Goal: Information Seeking & Learning: Learn about a topic

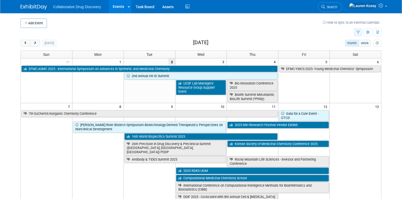
click at [358, 34] on button "button" at bounding box center [358, 32] width 8 height 8
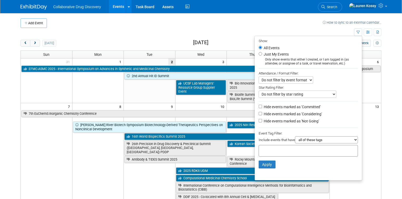
click at [303, 143] on select "all of these tags any one of these tags only and exactly these specific tags" at bounding box center [326, 139] width 63 height 7
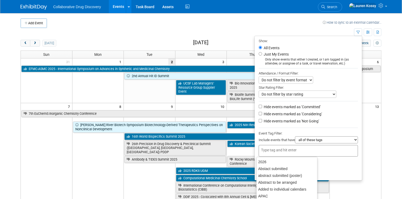
click at [267, 149] on input "text" at bounding box center [282, 149] width 42 height 5
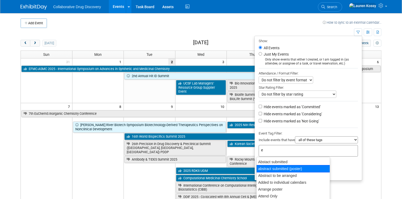
type input "eu"
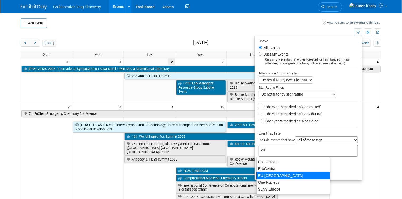
click at [280, 173] on div "EU-West Pod" at bounding box center [293, 175] width 74 height 7
type input "EU-West Pod"
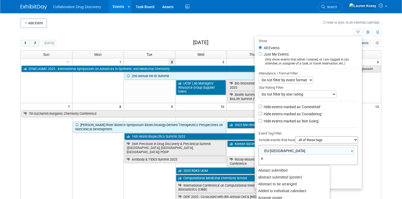
type input "eu"
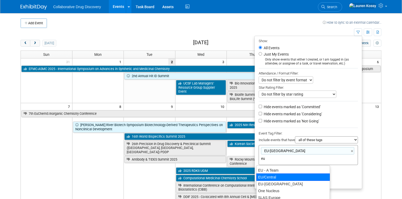
drag, startPoint x: 271, startPoint y: 175, endPoint x: 303, endPoint y: 152, distance: 40.2
click at [271, 174] on div "EU/Central" at bounding box center [293, 176] width 74 height 7
type input "EU-West Pod, EU/Central"
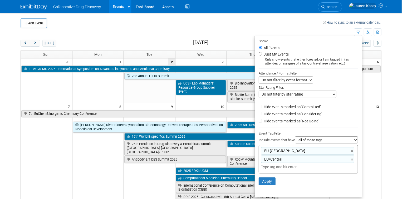
click at [307, 141] on select "all of these tags any one of these tags only and exactly these specific tags" at bounding box center [326, 139] width 63 height 7
select select "any"
click at [295, 137] on select "all of these tags any one of these tags only and exactly these specific tags" at bounding box center [326, 139] width 63 height 7
click at [273, 121] on label "Hide events marked as 'Not Going'" at bounding box center [290, 120] width 56 height 5
click at [262, 121] on input "Hide events marked as 'Not Going'" at bounding box center [259, 120] width 3 height 3
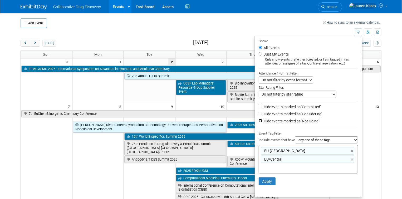
checkbox input "true"
drag, startPoint x: 257, startPoint y: 113, endPoint x: 259, endPoint y: 115, distance: 3.2
click at [258, 113] on input "Hide events marked as 'Considering'" at bounding box center [259, 113] width 3 height 3
checkbox input "true"
click at [262, 179] on button "Apply" at bounding box center [266, 181] width 17 height 8
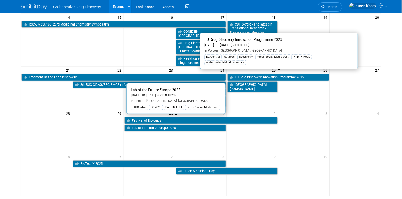
scroll to position [130, 0]
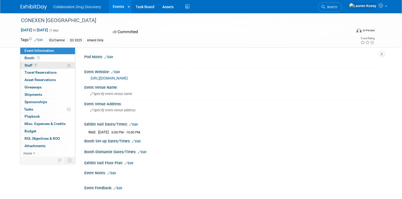
click at [42, 66] on link "1 Staff 1" at bounding box center [47, 65] width 55 height 7
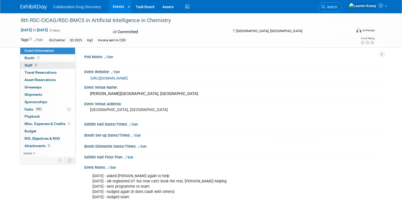
click at [26, 63] on span "Staff 3" at bounding box center [30, 65] width 13 height 4
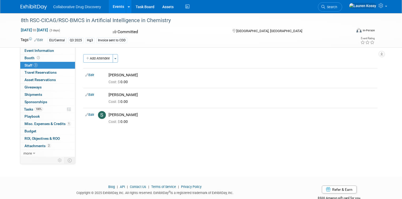
drag, startPoint x: 121, startPoint y: 20, endPoint x: 13, endPoint y: 20, distance: 107.6
click at [13, 20] on div "8th RSC-CICAG/RSC-BMCS in Artificial Intelligence in Chemistry [DATE] to [DATE]…" at bounding box center [201, 30] width 402 height 34
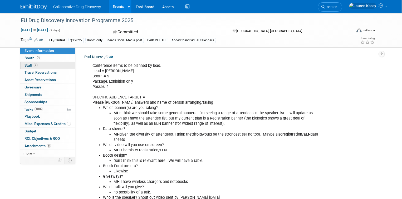
click at [38, 67] on link "2 Staff 2" at bounding box center [47, 65] width 55 height 7
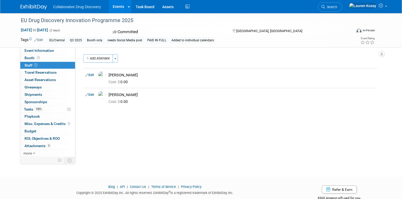
drag, startPoint x: 79, startPoint y: 21, endPoint x: 15, endPoint y: 22, distance: 63.4
click at [15, 22] on div "EU Drug Discovery Innovation Programme 2025 [DATE] to [DATE] (2 days) [DATE] to…" at bounding box center [201, 30] width 402 height 34
copy div "EU Drug Discovery Innovation Programme 2025"
